Goal: Find specific page/section: Find specific page/section

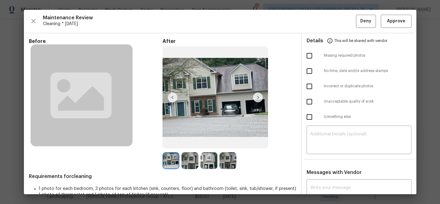
scroll to position [20, 0]
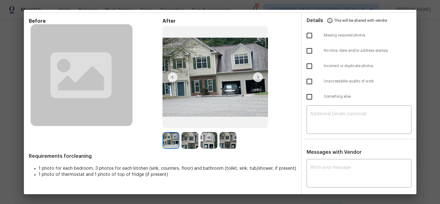
click at [25, 30] on div "Before After Requirements for cleaning 1 photo for each bedroom, 3 photos for e…" at bounding box center [220, 169] width 392 height 312
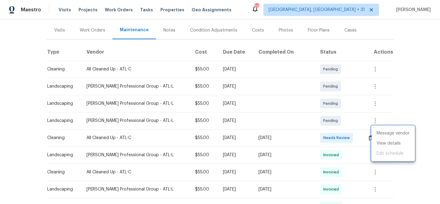
click at [66, 10] on div at bounding box center [220, 102] width 440 height 204
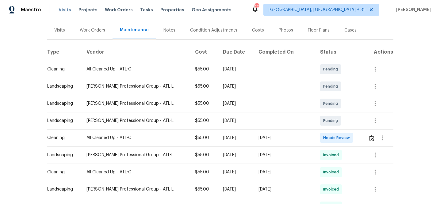
click at [64, 10] on span "Visits" at bounding box center [65, 10] width 13 height 6
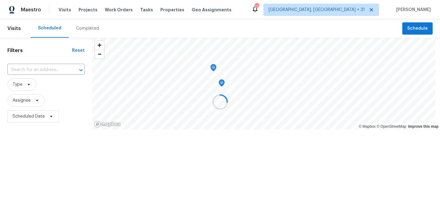
click at [82, 24] on div "Completed" at bounding box center [88, 28] width 38 height 18
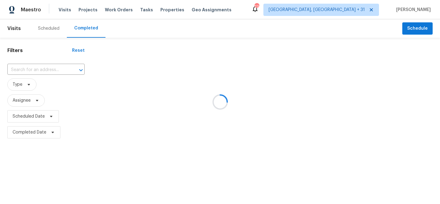
click at [48, 68] on div at bounding box center [220, 102] width 440 height 204
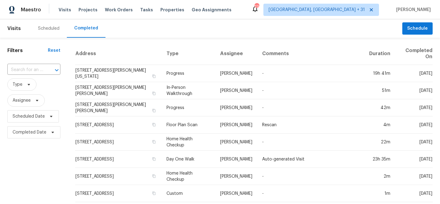
click at [42, 69] on div "​" at bounding box center [33, 70] width 53 height 10
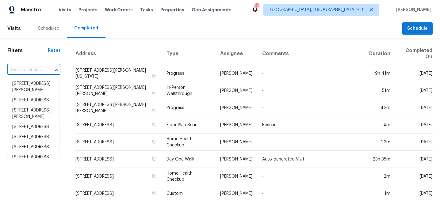
paste input "2705 Ramblegate"
type input "2705 Ramblegate"
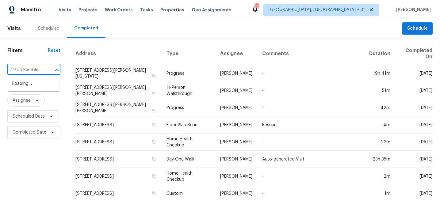
scroll to position [0, 4]
click at [37, 83] on li "[STREET_ADDRESS]" at bounding box center [33, 84] width 52 height 10
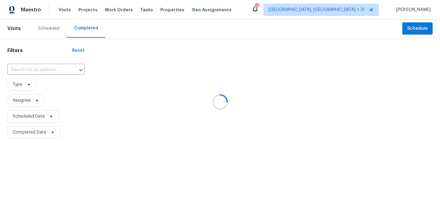
type input "[STREET_ADDRESS]"
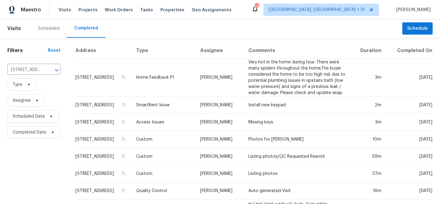
click at [45, 26] on div "Scheduled" at bounding box center [48, 28] width 21 height 6
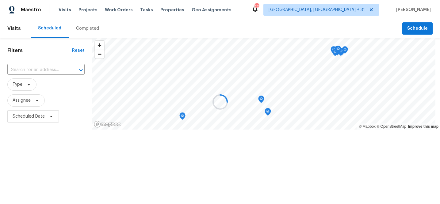
click at [36, 70] on div at bounding box center [220, 102] width 440 height 204
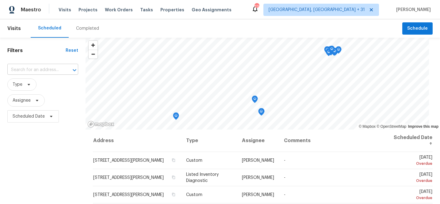
click at [36, 70] on input "text" at bounding box center [34, 70] width 54 height 10
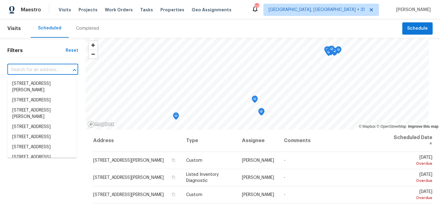
paste input "2705 Ramblegate"
type input "2705 Ramblegate"
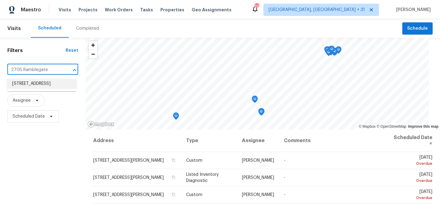
click at [38, 87] on li "[STREET_ADDRESS]" at bounding box center [41, 84] width 69 height 10
